Goal: Task Accomplishment & Management: Complete application form

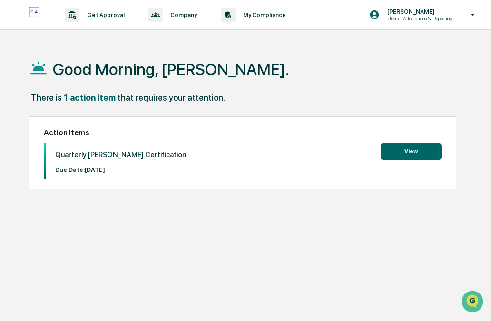
click at [422, 153] on button "View" at bounding box center [410, 152] width 61 height 16
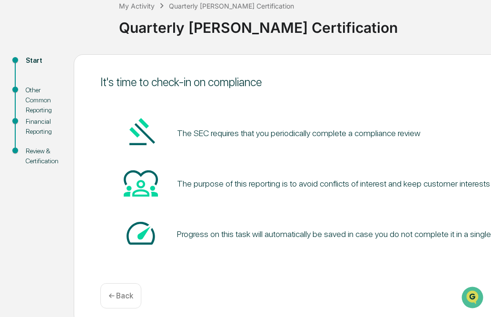
scroll to position [66, 0]
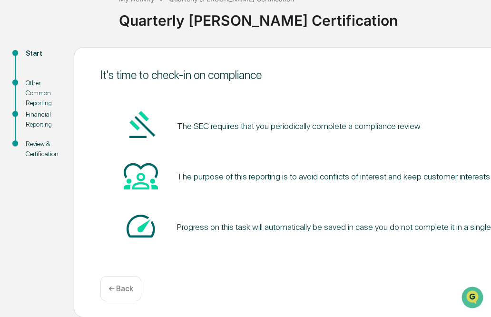
click at [468, 300] on icon "Open customer support" at bounding box center [472, 307] width 21 height 21
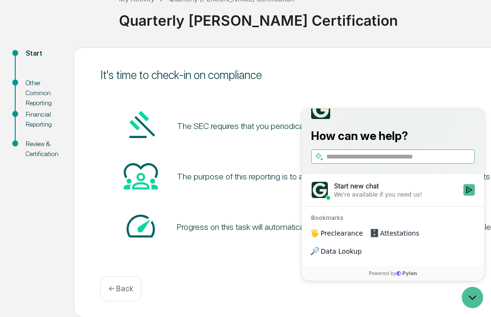
click at [468, 300] on icon "Open customer support" at bounding box center [472, 297] width 21 height 21
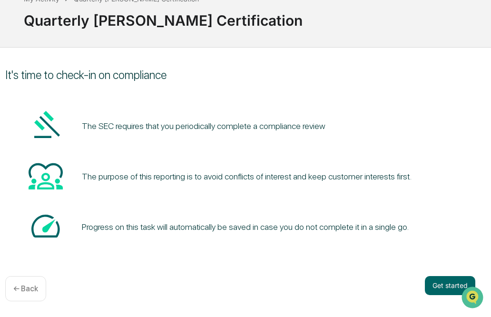
scroll to position [66, 106]
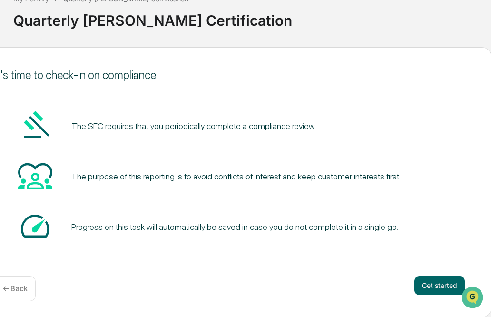
click at [429, 288] on button "Get started" at bounding box center [439, 285] width 50 height 19
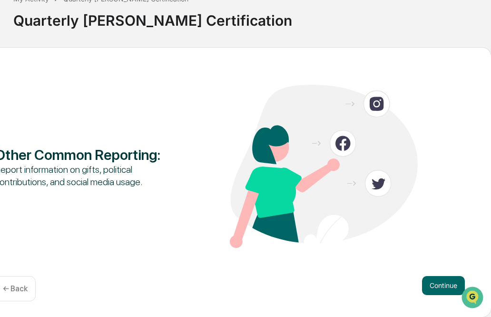
click at [446, 286] on button "Continue" at bounding box center [443, 285] width 43 height 19
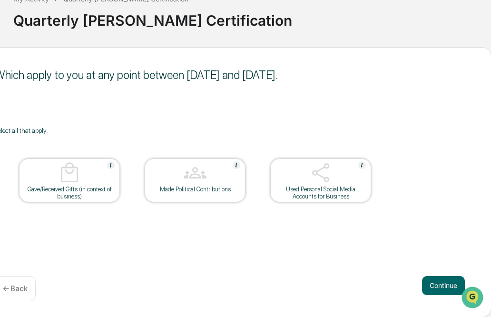
click at [447, 287] on button "Continue" at bounding box center [443, 285] width 43 height 19
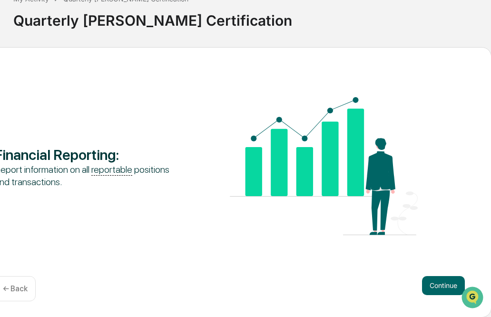
click at [447, 287] on button "Continue" at bounding box center [443, 285] width 43 height 19
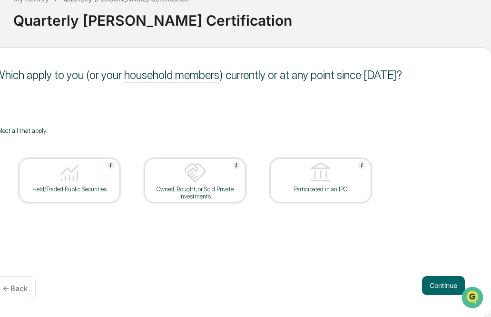
click at [447, 287] on button "Continue" at bounding box center [443, 285] width 43 height 19
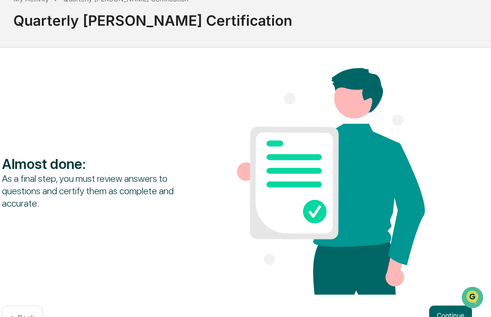
click at [446, 309] on button "Continue" at bounding box center [450, 314] width 43 height 19
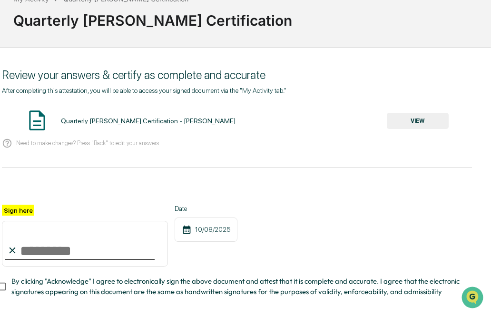
scroll to position [115, 106]
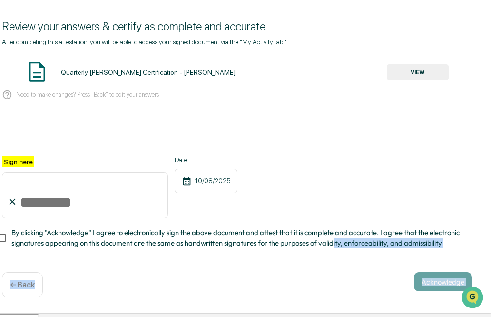
drag, startPoint x: 328, startPoint y: 315, endPoint x: 278, endPoint y: 319, distance: 50.1
click at [278, 202] on html "Get Approval Content & Transactions Company Policies & Documents My Compliance …" at bounding box center [139, 43] width 491 height 317
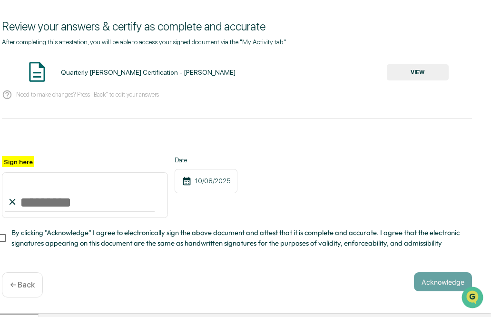
click at [35, 194] on input "Sign here" at bounding box center [85, 195] width 166 height 46
type input "*********"
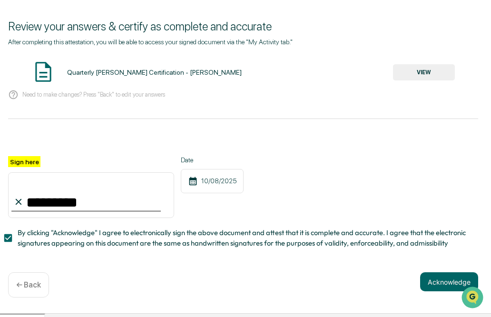
scroll to position [115, 109]
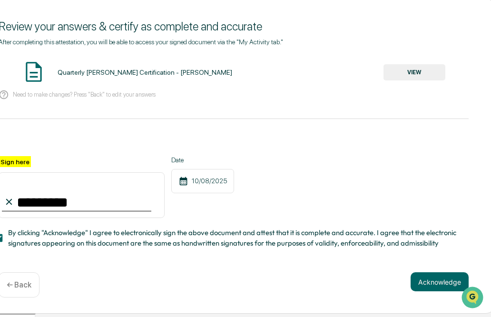
click at [427, 285] on button "Acknowledge" at bounding box center [439, 281] width 58 height 19
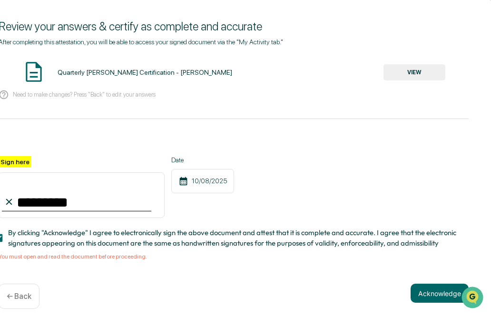
click at [292, 295] on div "Acknowledge ← Back" at bounding box center [234, 295] width 470 height 25
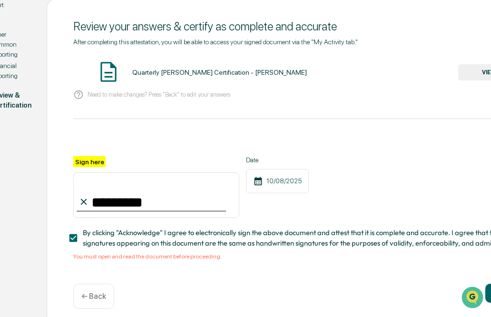
scroll to position [115, 17]
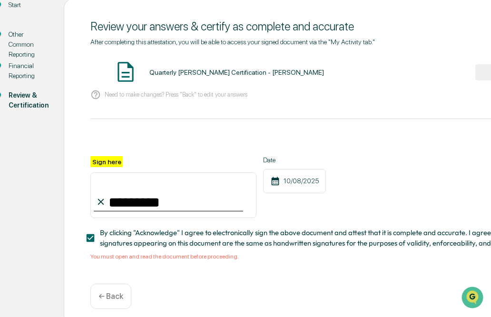
click at [120, 70] on img at bounding box center [126, 72] width 24 height 24
click at [122, 85] on div "Need to make changes? Press "Back" to edit your answers" at bounding box center [325, 94] width 470 height 19
click at [194, 70] on div "Quarterly [PERSON_NAME] Certification - [PERSON_NAME]" at bounding box center [236, 72] width 174 height 8
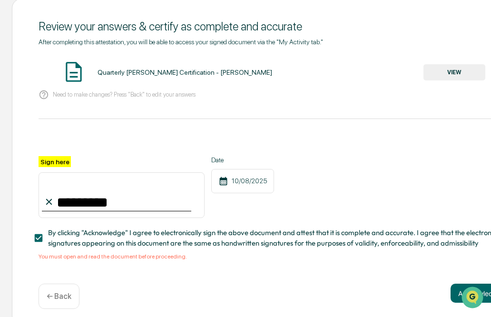
scroll to position [115, 99]
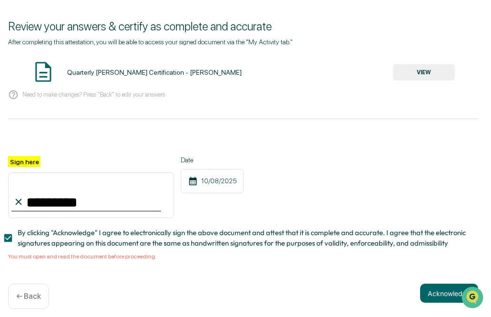
click at [422, 72] on button "VIEW" at bounding box center [424, 72] width 62 height 16
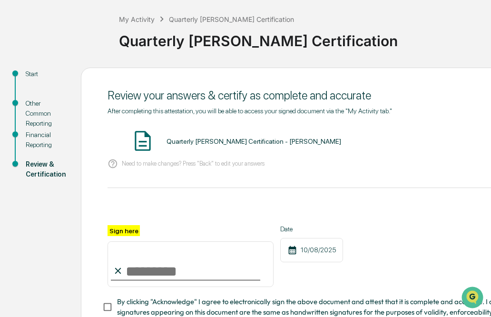
scroll to position [48, 0]
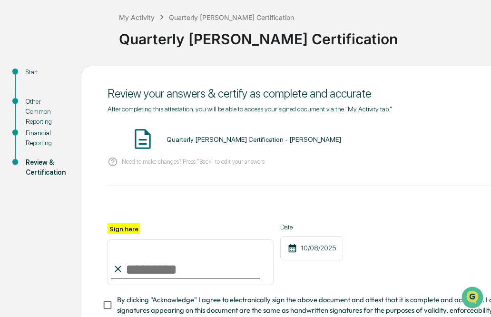
click at [140, 142] on img at bounding box center [143, 139] width 24 height 24
click at [215, 145] on div "Quarterly COE Certification - Ira Baron VIEW" at bounding box center [342, 139] width 470 height 25
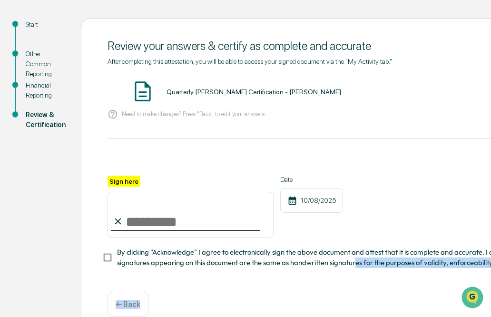
scroll to position [115, 0]
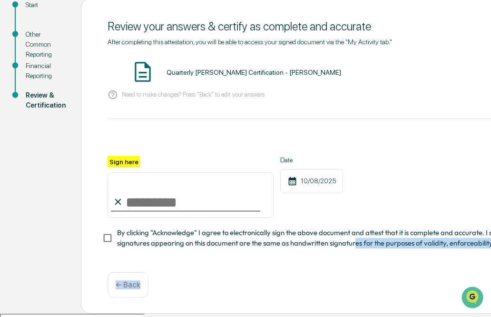
drag, startPoint x: 353, startPoint y: 315, endPoint x: 379, endPoint y: 314, distance: 26.2
click at [388, 314] on div "Review your answers & certify as complete and accurate After completing this at…" at bounding box center [342, 156] width 523 height 315
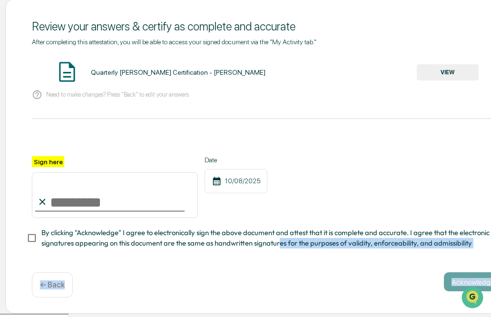
scroll to position [115, 80]
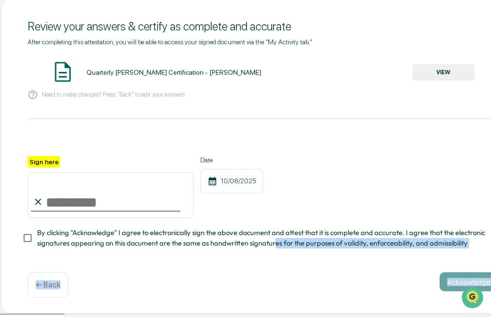
click at [437, 75] on button "VIEW" at bounding box center [443, 72] width 62 height 16
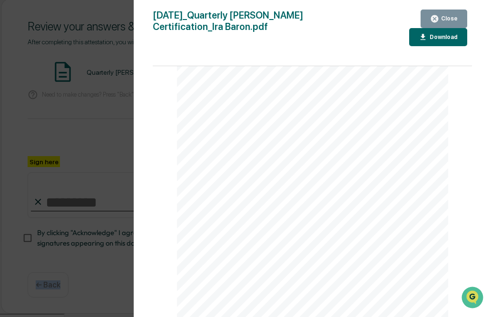
scroll to position [115, 109]
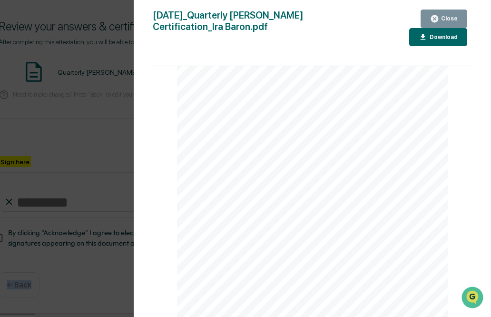
click at [434, 16] on icon "button" at bounding box center [434, 18] width 7 height 7
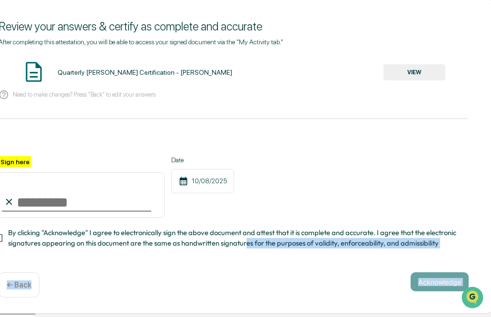
click at [333, 259] on div "After completing this attestation, you will be able to access your signed docum…" at bounding box center [234, 150] width 470 height 225
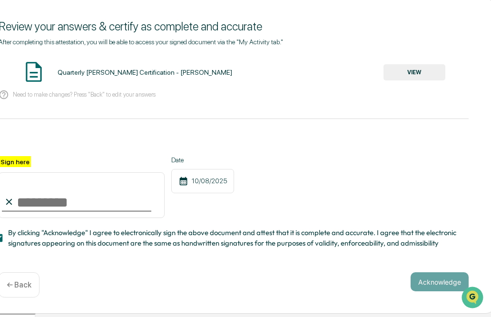
click at [250, 280] on div "Acknowledge ← Back" at bounding box center [234, 284] width 470 height 25
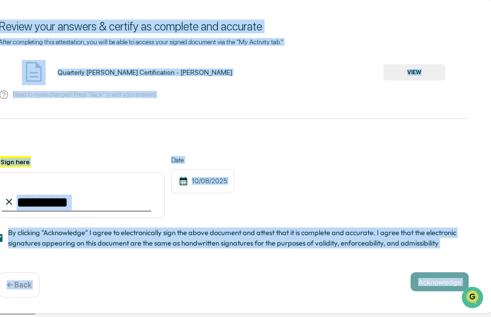
drag, startPoint x: 250, startPoint y: 280, endPoint x: 179, endPoint y: 277, distance: 70.9
click at [219, 276] on div "Acknowledge ← Back" at bounding box center [234, 284] width 470 height 25
click at [413, 70] on button "VIEW" at bounding box center [414, 72] width 62 height 16
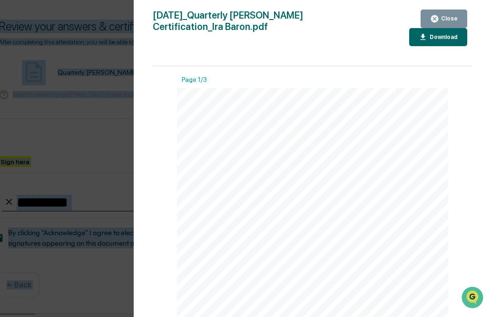
click at [221, 178] on link at bounding box center [221, 179] width 21 height 6
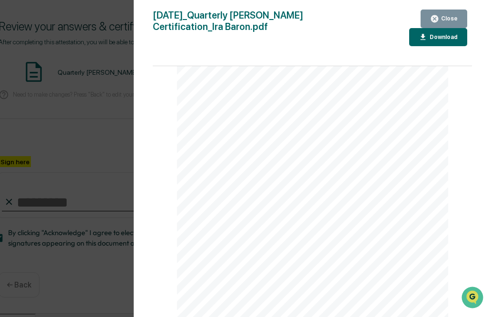
click at [221, 178] on div "Financial Reporting Attestation of Completeness Based upon the definitions abov…" at bounding box center [312, 258] width 271 height 384
click at [423, 38] on icon "button" at bounding box center [422, 37] width 9 height 9
click at [432, 20] on icon "button" at bounding box center [434, 18] width 9 height 9
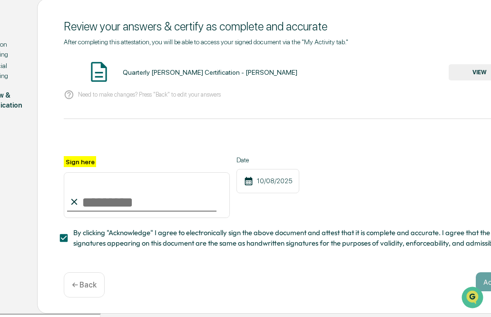
scroll to position [115, 17]
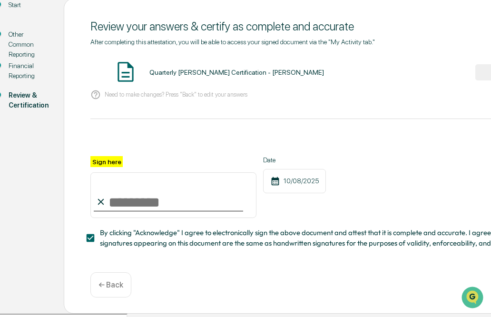
click at [166, 212] on input "Sign here" at bounding box center [173, 195] width 166 height 46
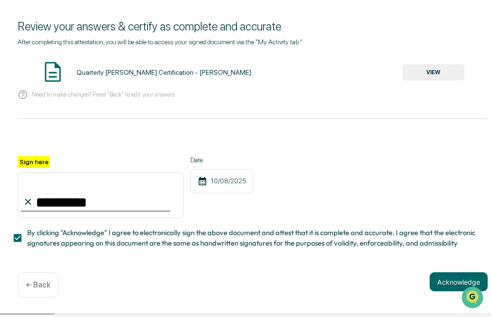
scroll to position [115, 100]
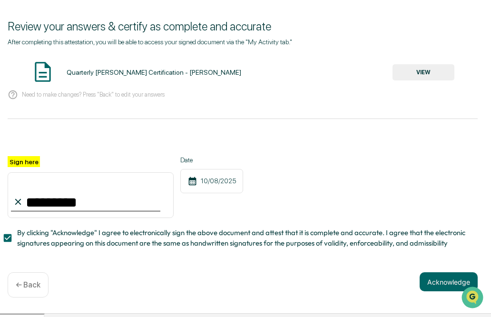
type input "*********"
click at [441, 284] on button "Acknowledge" at bounding box center [448, 281] width 58 height 19
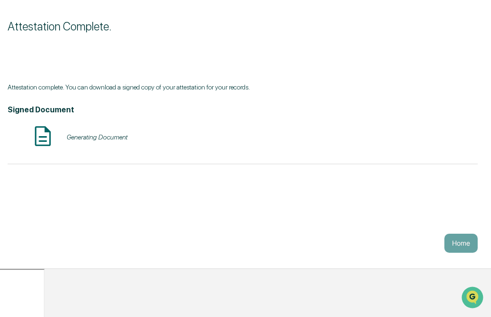
scroll to position [66, 100]
